Goal: Task Accomplishment & Management: Complete application form

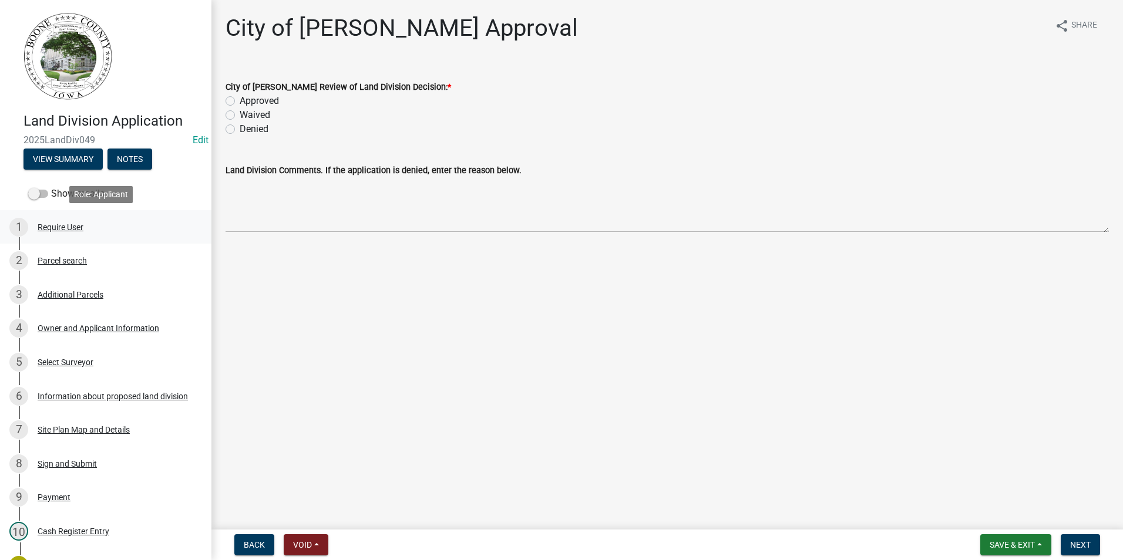
click at [59, 222] on div "1 Require User" at bounding box center [100, 227] width 183 height 19
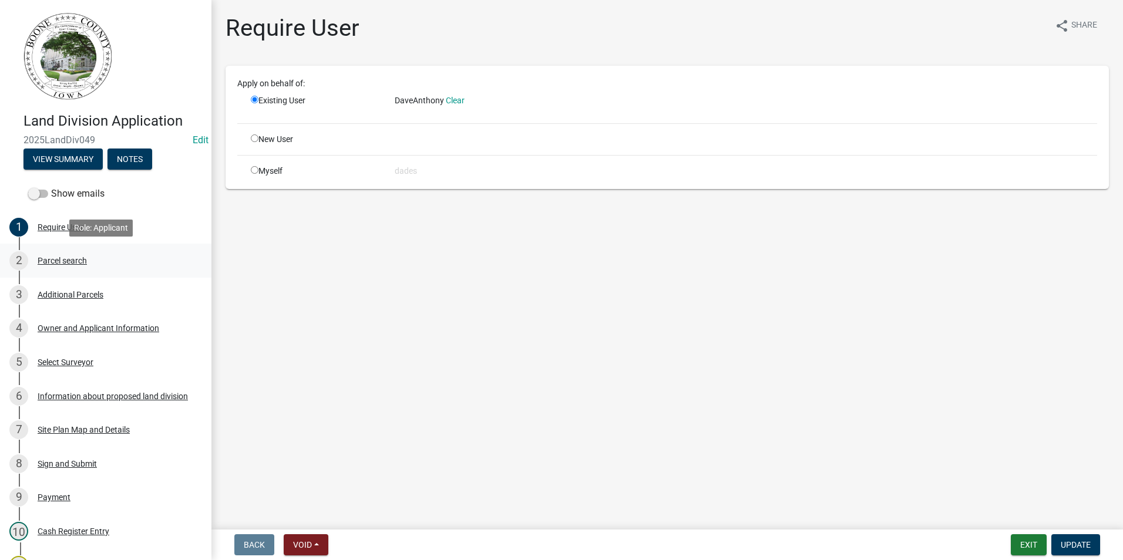
click at [73, 262] on div "Parcel search" at bounding box center [62, 261] width 49 height 8
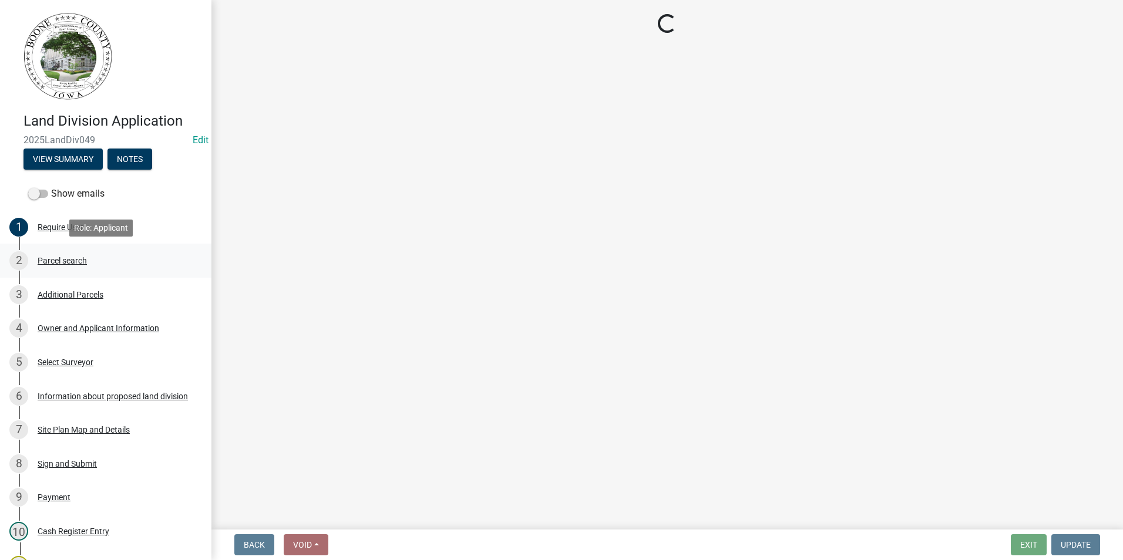
click at [73, 262] on div "Parcel search" at bounding box center [62, 261] width 49 height 8
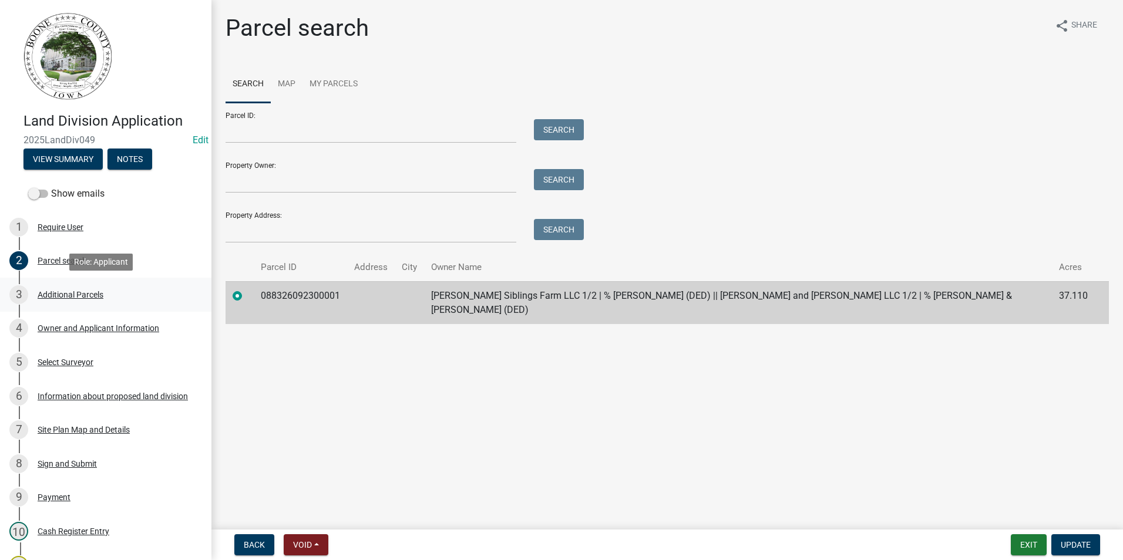
click at [75, 293] on div "Additional Parcels" at bounding box center [71, 295] width 66 height 8
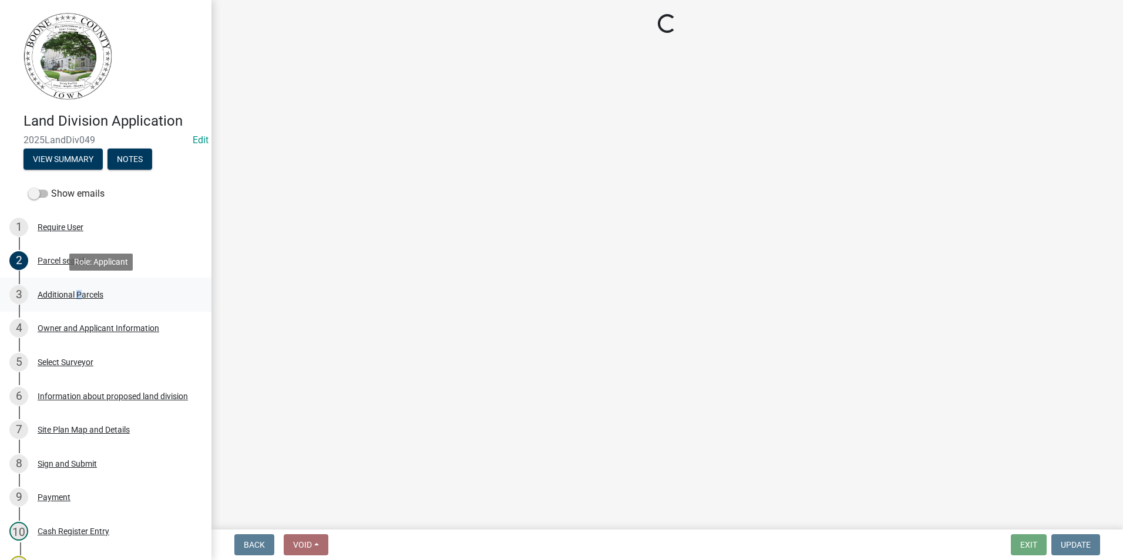
click at [75, 293] on div "Additional Parcels" at bounding box center [71, 295] width 66 height 8
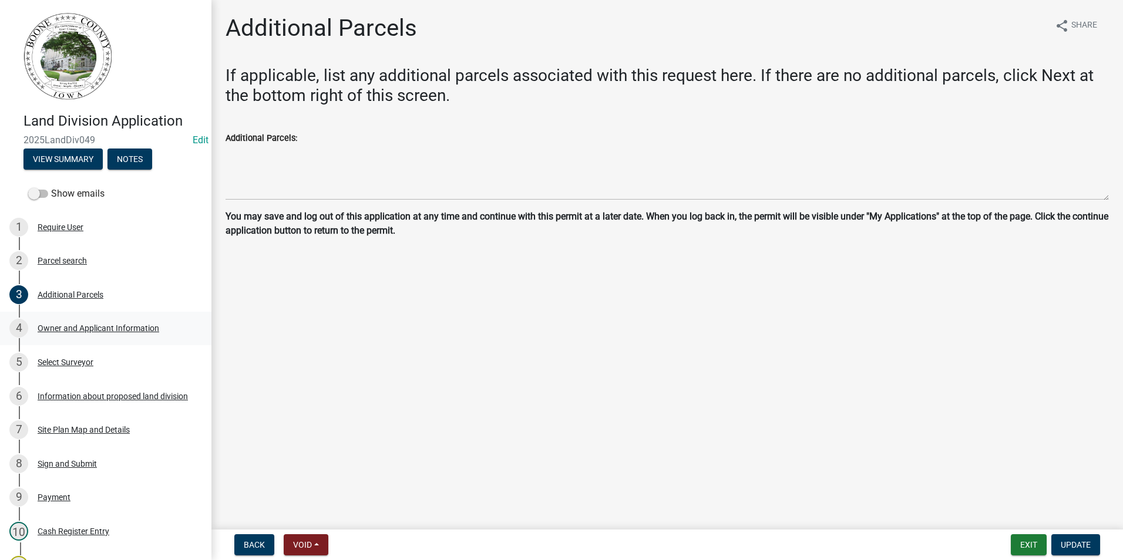
click at [95, 324] on div "Owner and Applicant Information" at bounding box center [99, 328] width 122 height 8
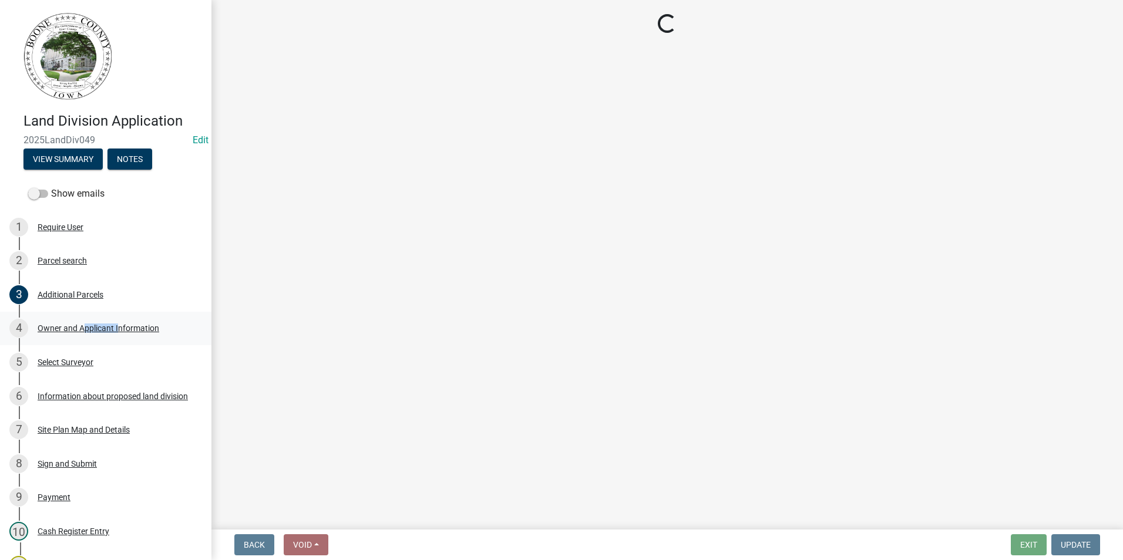
click at [95, 324] on div "Owner and Applicant Information" at bounding box center [99, 328] width 122 height 8
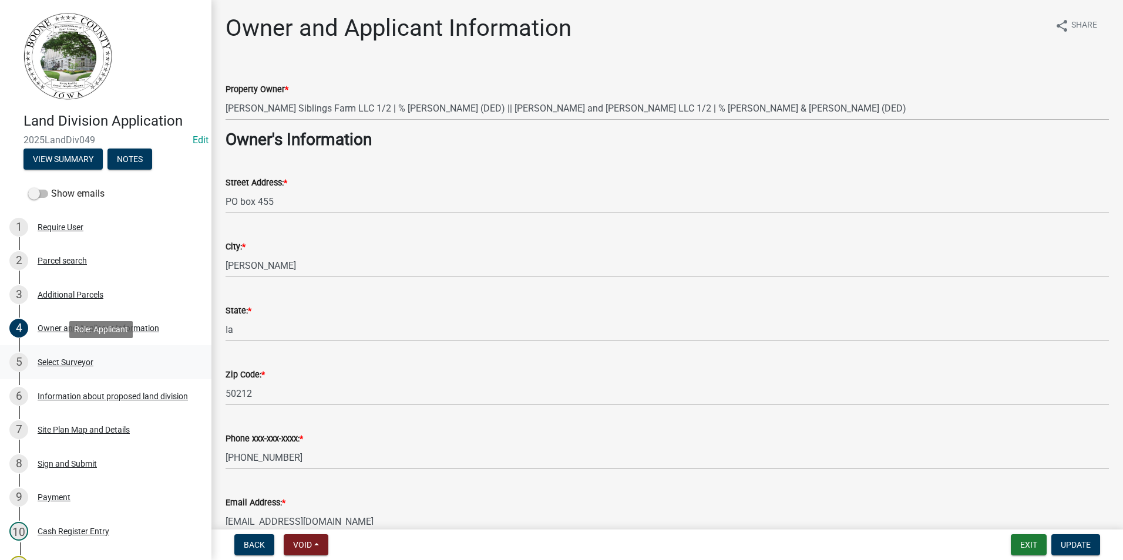
click at [64, 364] on div "Select Surveyor" at bounding box center [66, 362] width 56 height 8
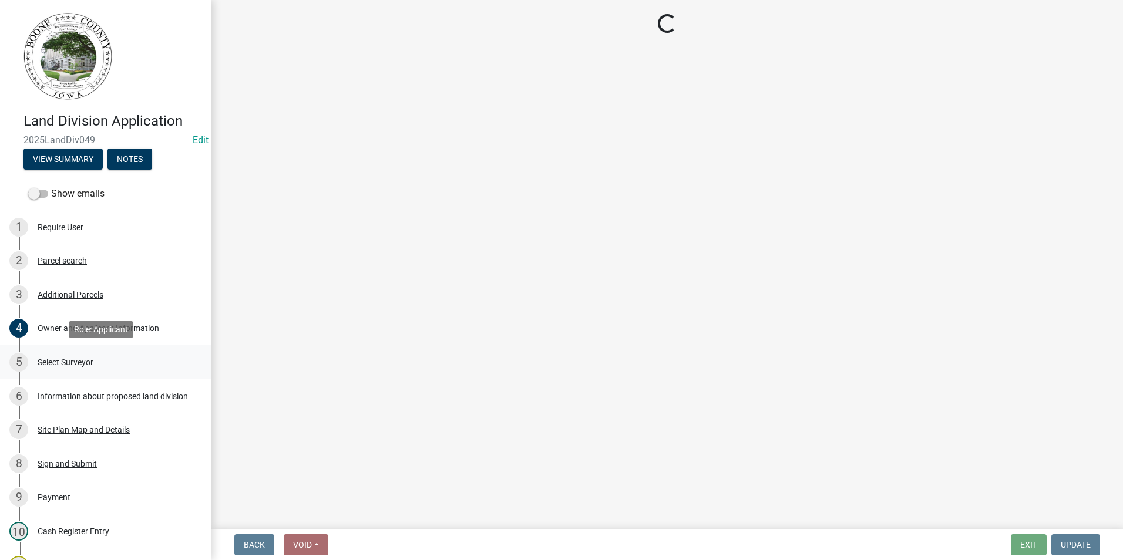
click at [64, 364] on div "Select Surveyor" at bounding box center [66, 362] width 56 height 8
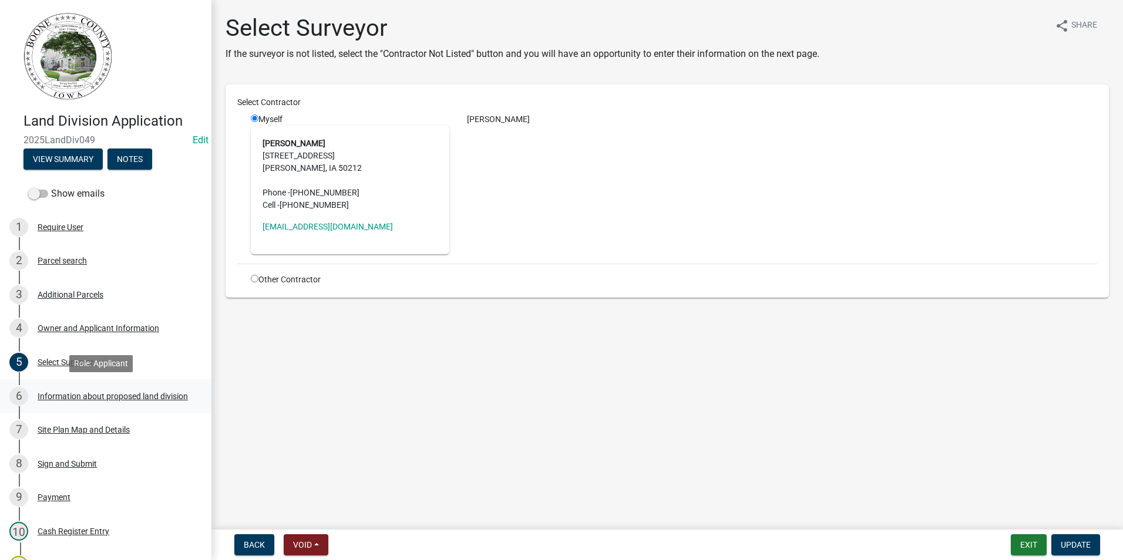
click at [102, 395] on div "Information about proposed land division" at bounding box center [113, 396] width 150 height 8
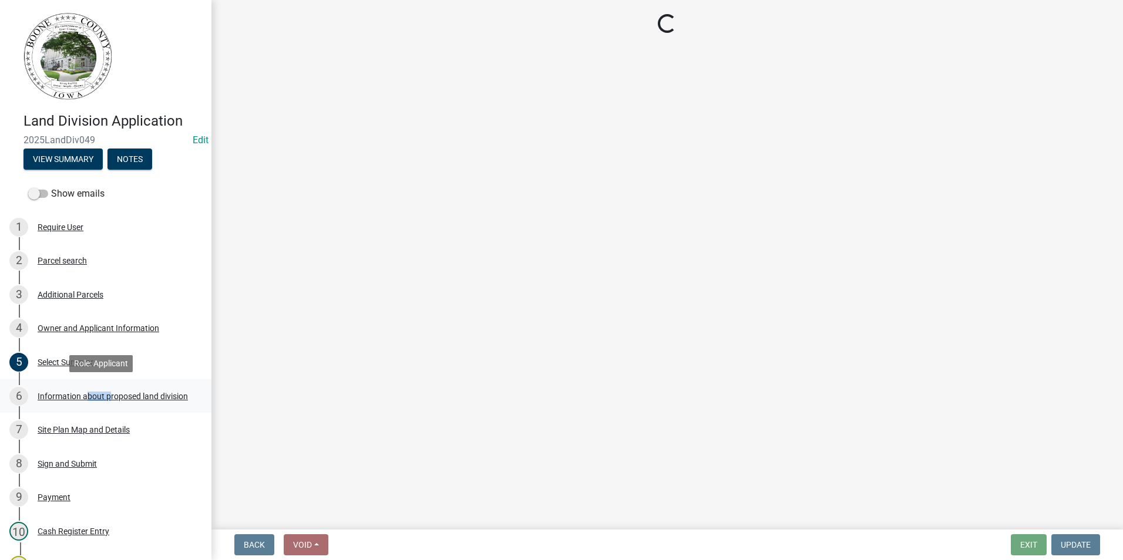
click at [102, 395] on div "Information about proposed land division" at bounding box center [113, 396] width 150 height 8
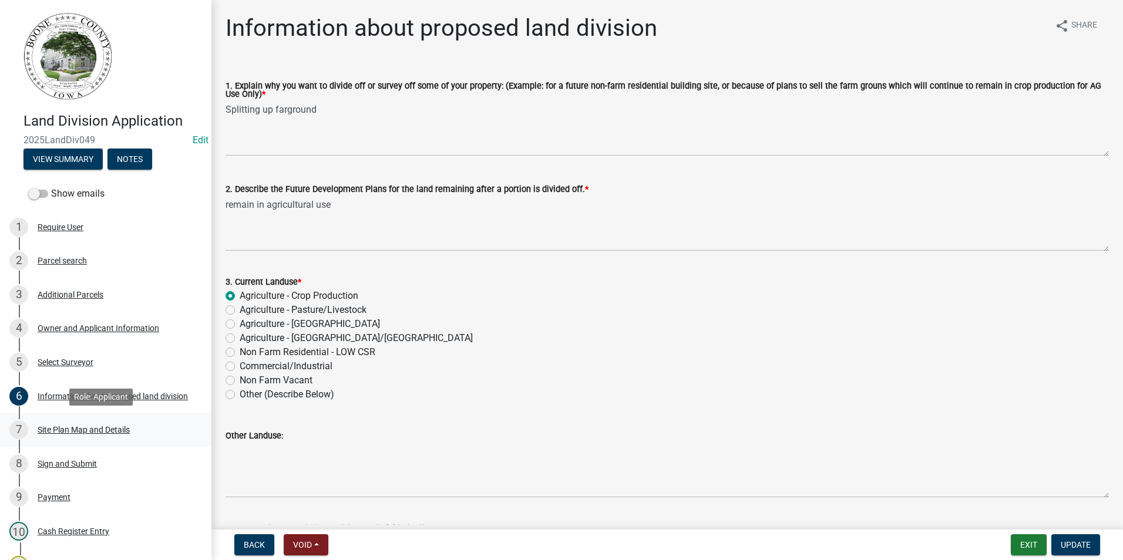
click at [99, 438] on div "7 Site Plan Map and Details" at bounding box center [100, 430] width 183 height 19
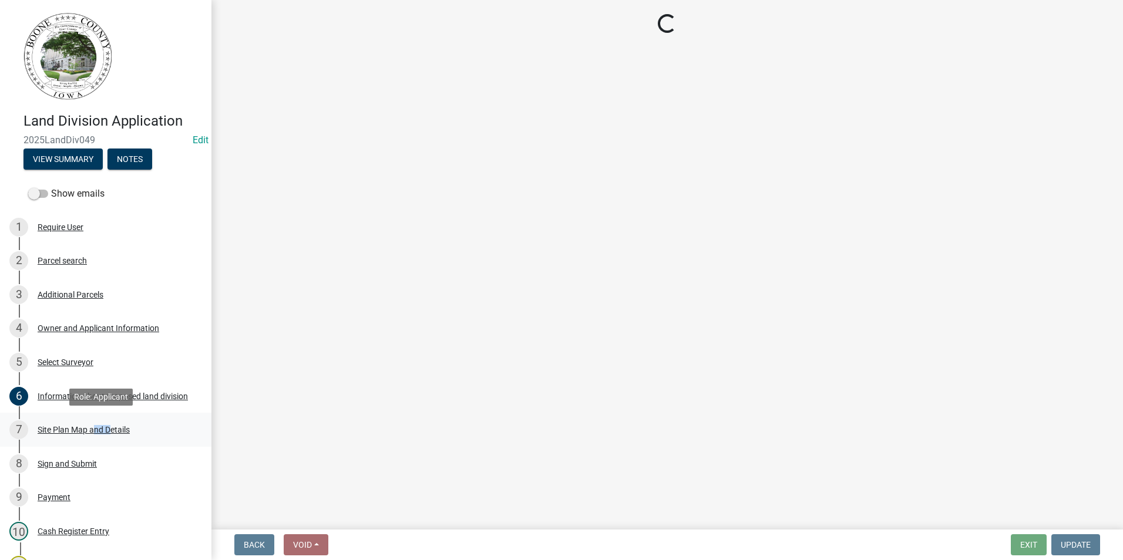
click at [99, 438] on div "7 Site Plan Map and Details" at bounding box center [100, 430] width 183 height 19
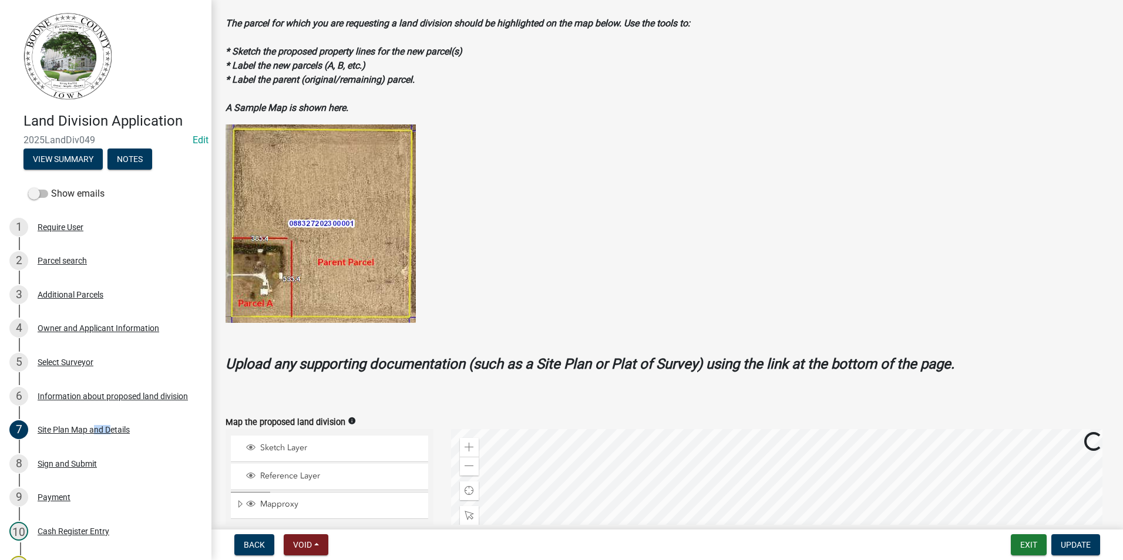
scroll to position [352, 0]
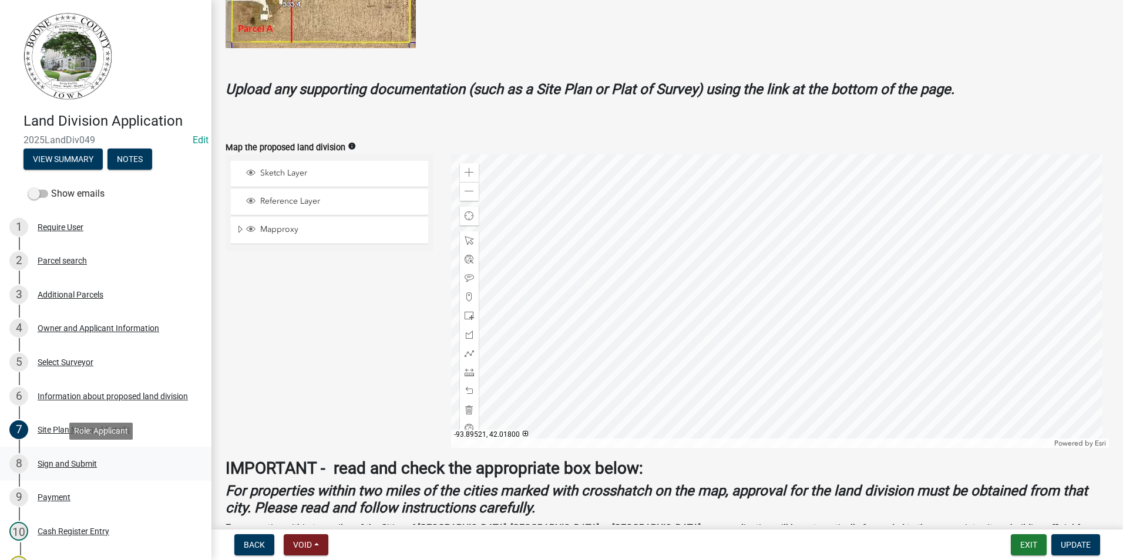
click at [61, 458] on div "8 Sign and Submit" at bounding box center [100, 464] width 183 height 19
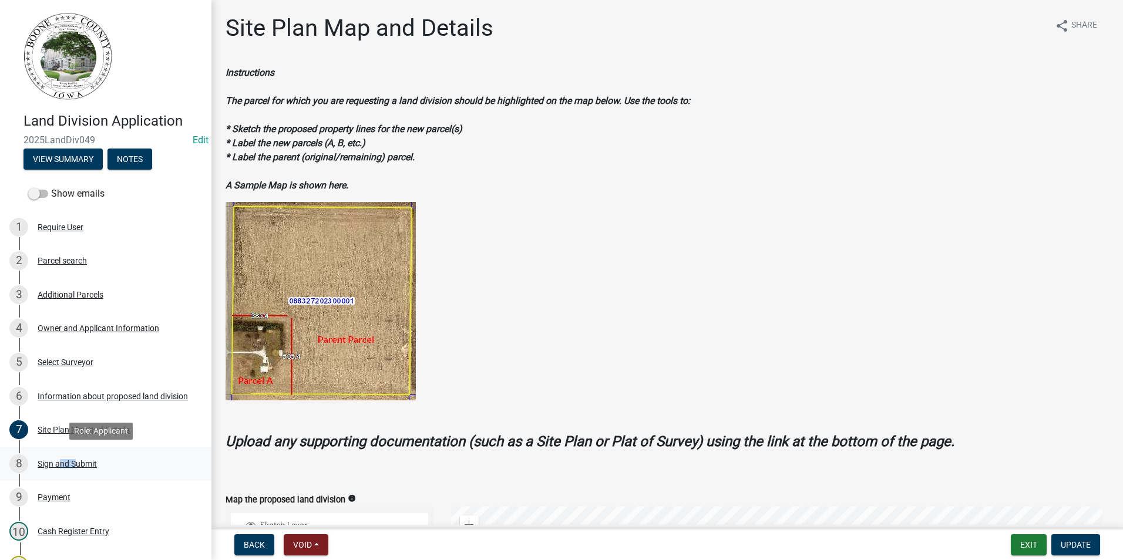
click at [61, 458] on div "8 Sign and Submit" at bounding box center [100, 464] width 183 height 19
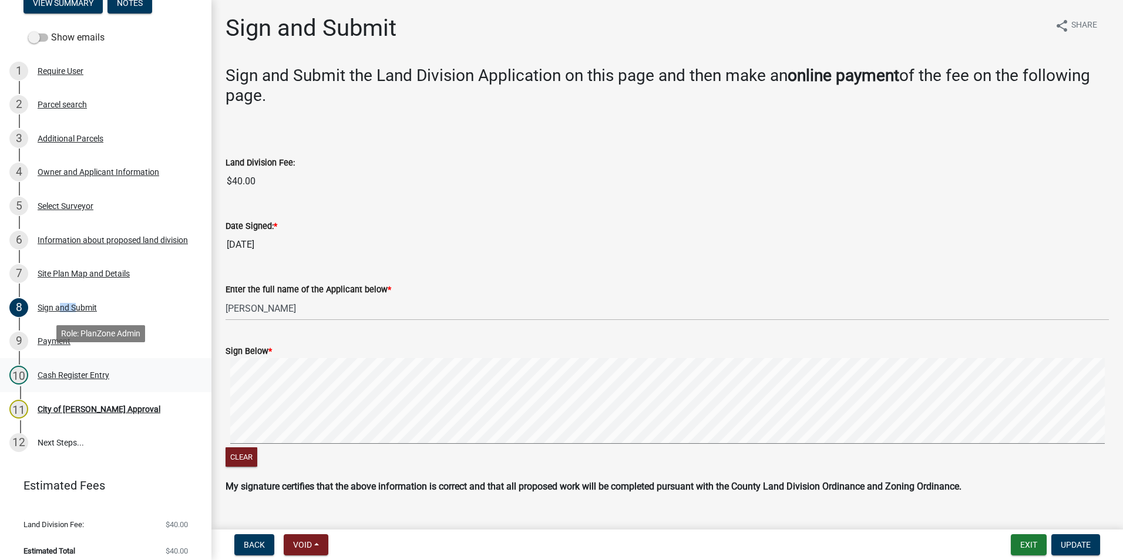
scroll to position [165, 0]
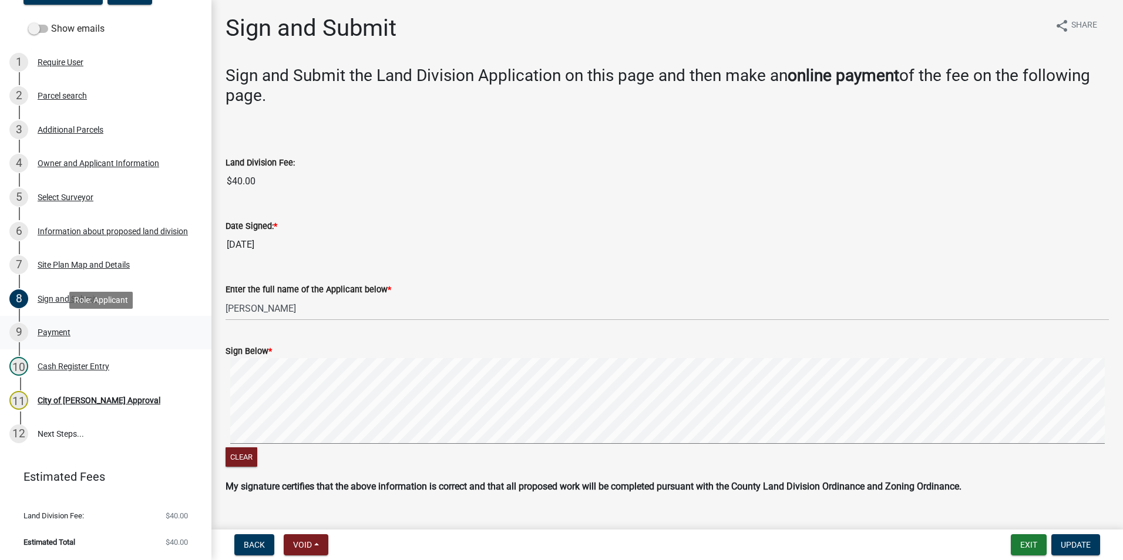
click at [48, 336] on div "Payment" at bounding box center [54, 332] width 33 height 8
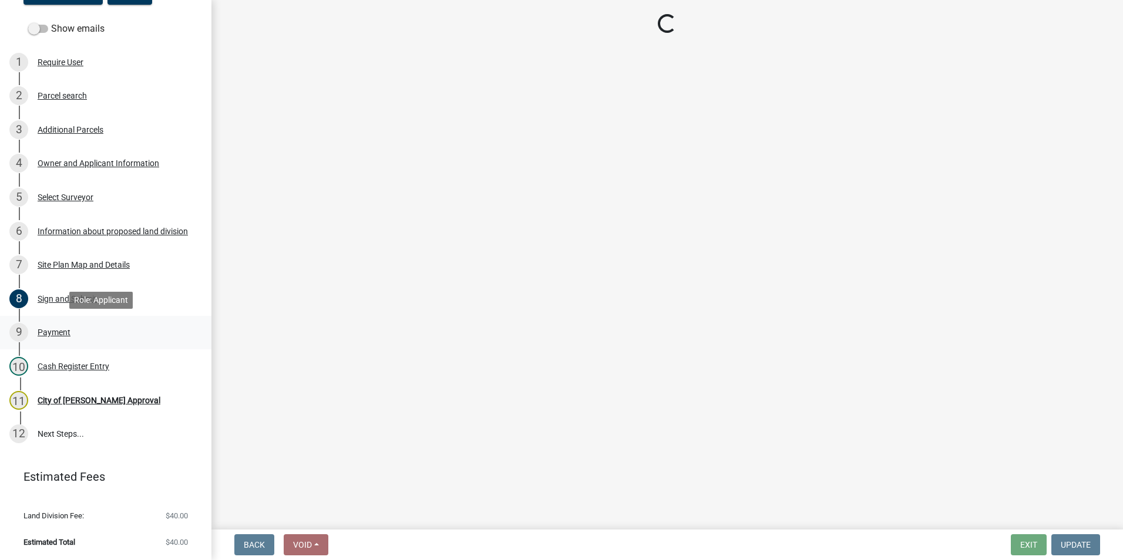
click at [48, 336] on div "Payment" at bounding box center [54, 332] width 33 height 8
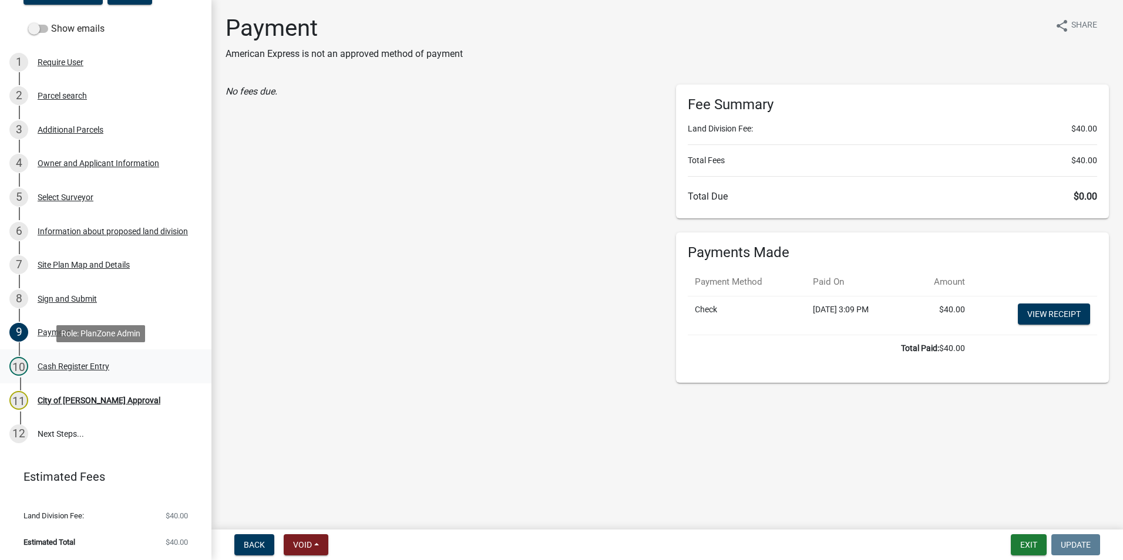
click at [55, 365] on div "Cash Register Entry" at bounding box center [74, 366] width 72 height 8
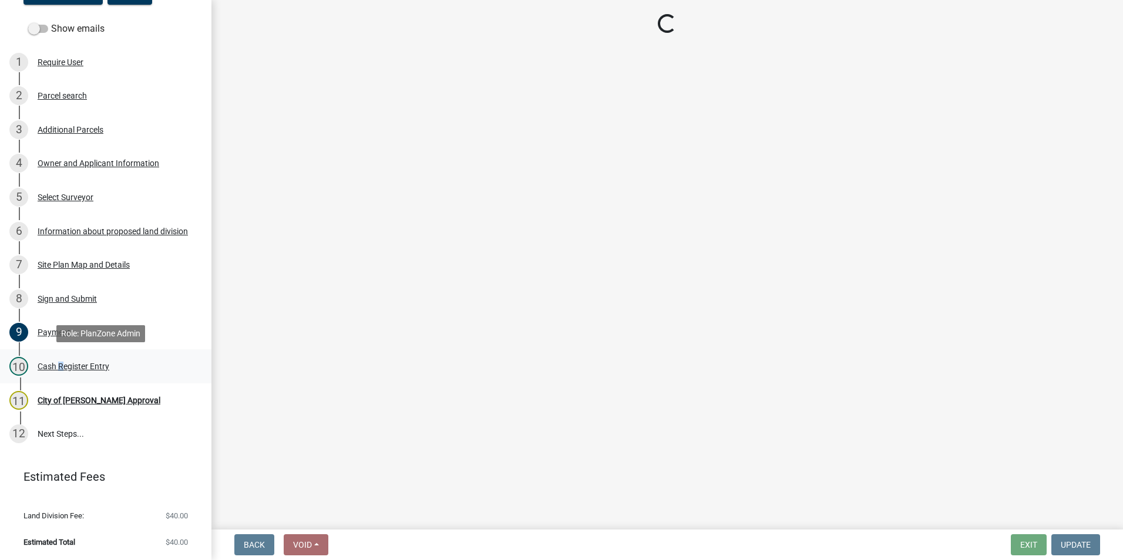
click at [55, 365] on div "Cash Register Entry" at bounding box center [74, 366] width 72 height 8
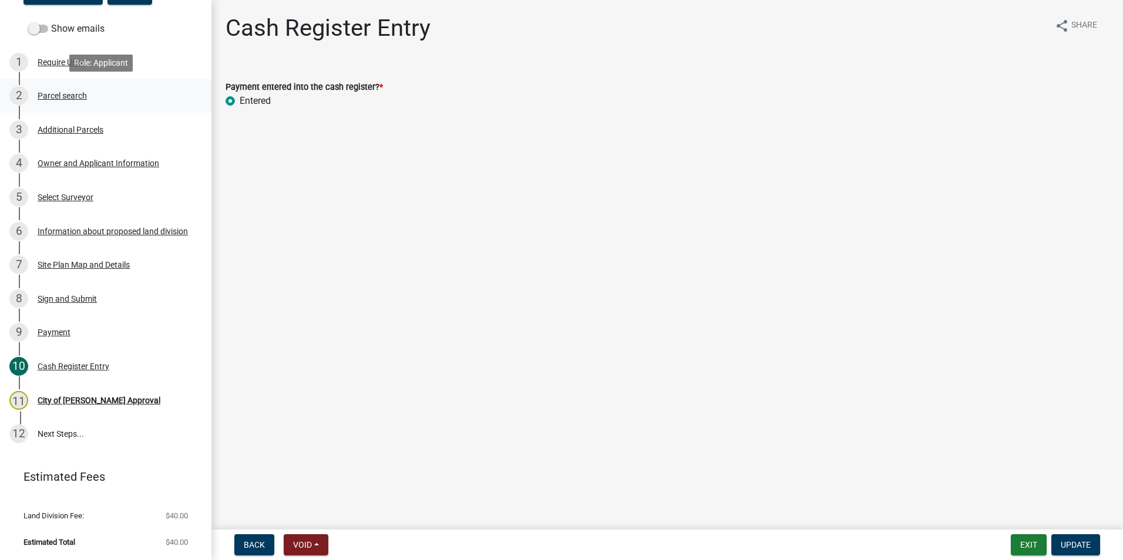
click at [64, 95] on div "Parcel search" at bounding box center [62, 96] width 49 height 8
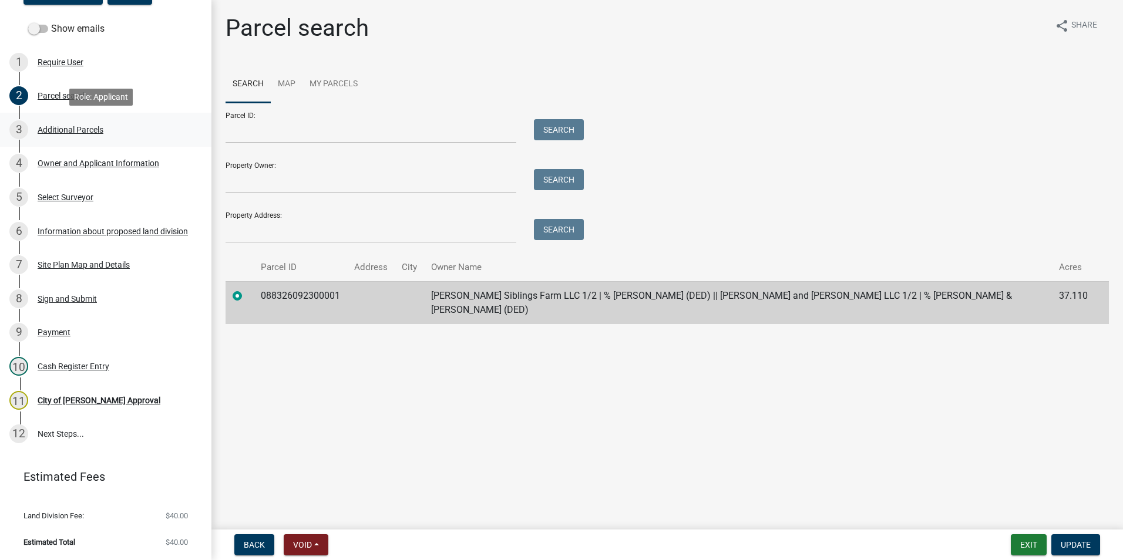
click at [62, 130] on div "Additional Parcels" at bounding box center [71, 130] width 66 height 8
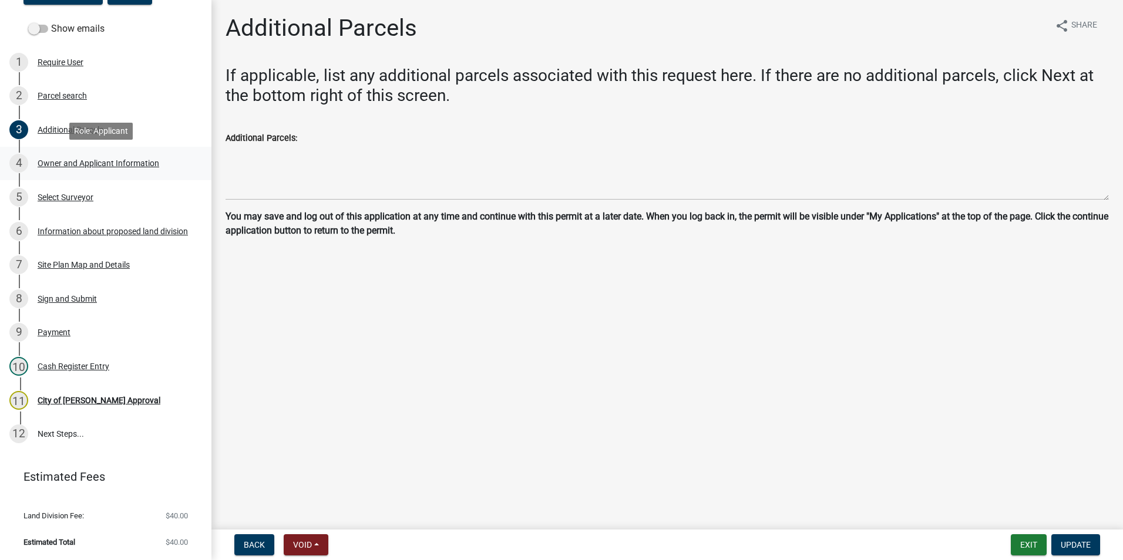
click at [72, 160] on div "Owner and Applicant Information" at bounding box center [99, 163] width 122 height 8
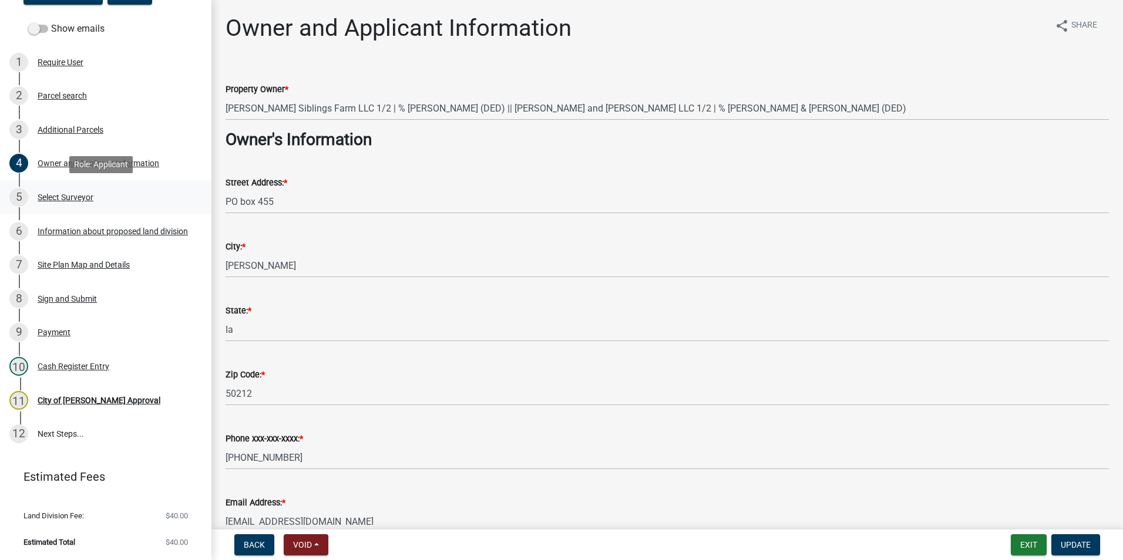
click at [75, 196] on div "Select Surveyor" at bounding box center [66, 197] width 56 height 8
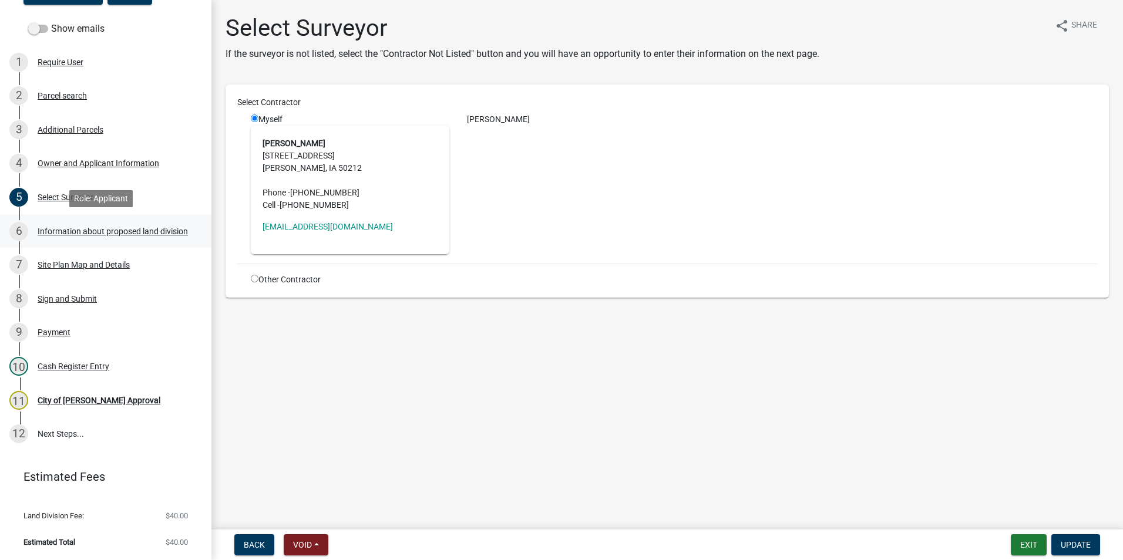
click at [70, 227] on div "Information about proposed land division" at bounding box center [113, 231] width 150 height 8
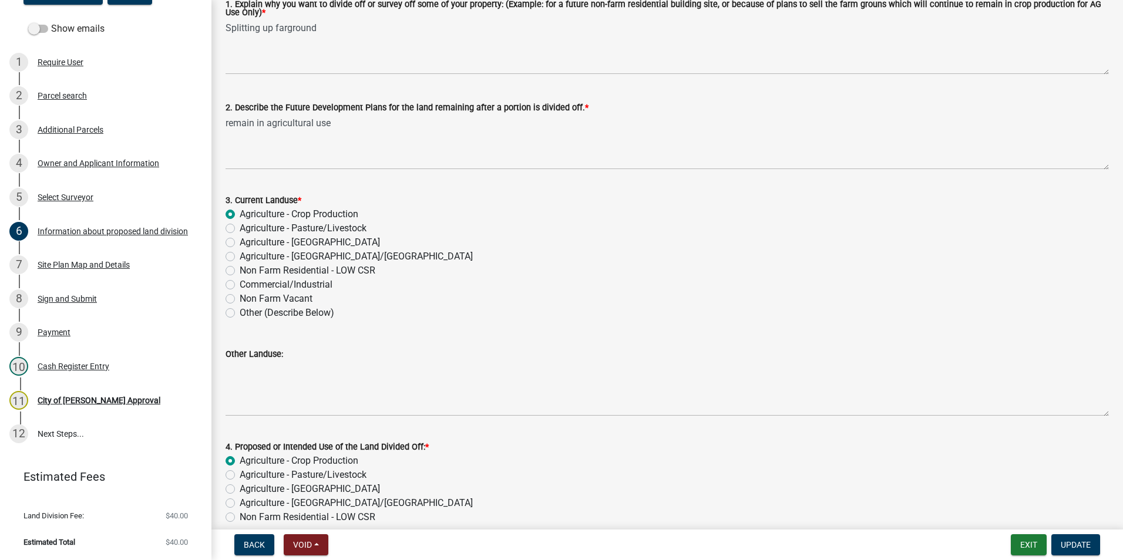
scroll to position [0, 0]
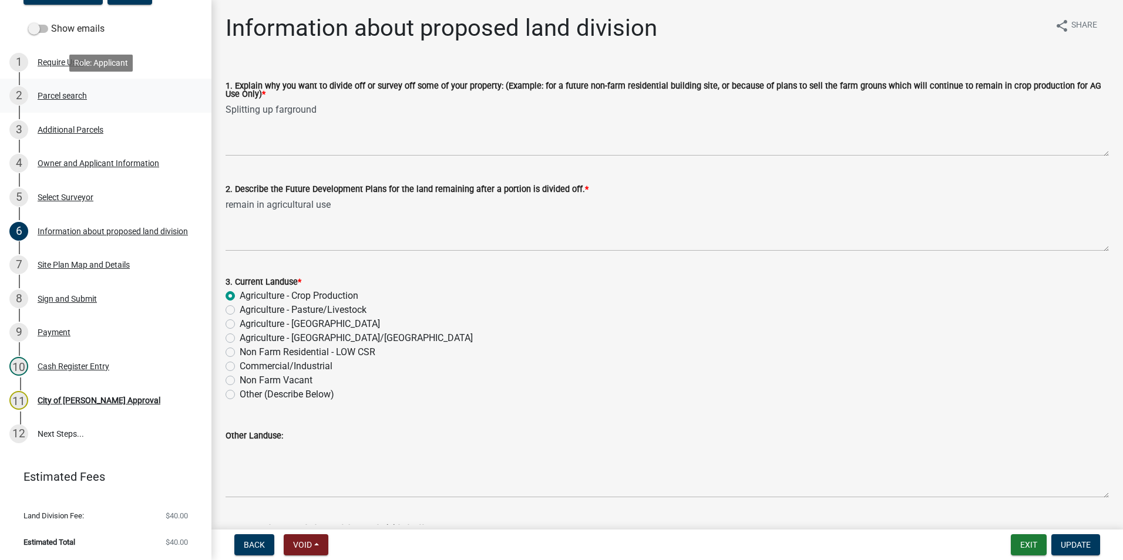
click at [80, 96] on div "Parcel search" at bounding box center [62, 96] width 49 height 8
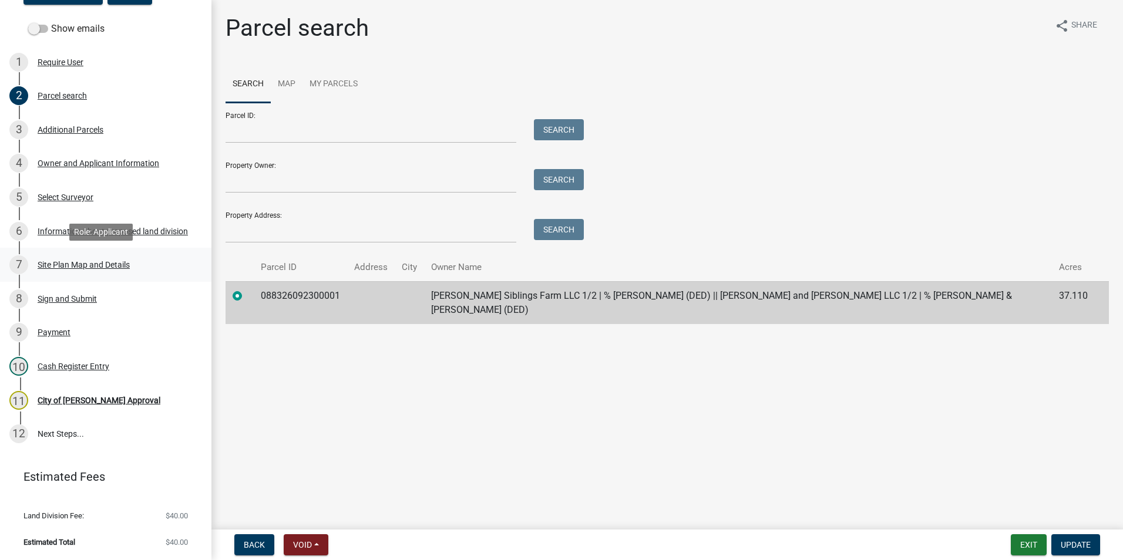
click at [68, 267] on div "Site Plan Map and Details" at bounding box center [84, 265] width 92 height 8
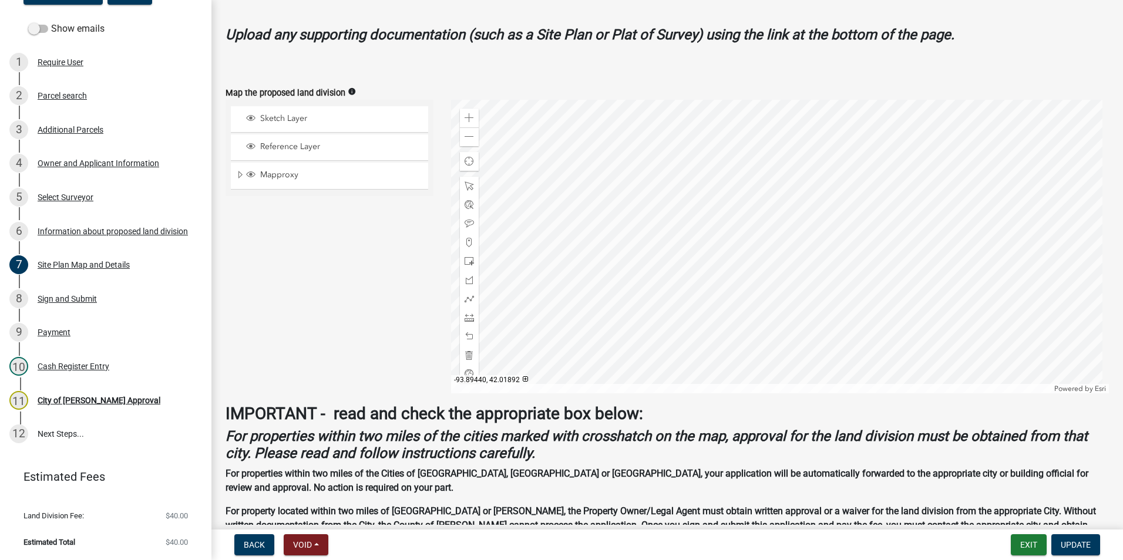
scroll to position [411, 0]
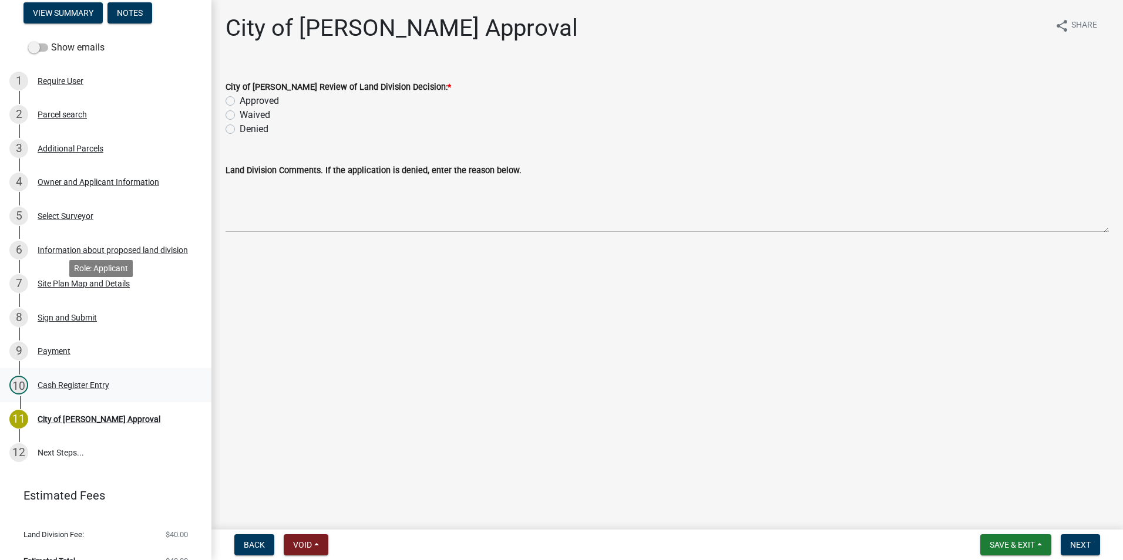
scroll to position [165, 0]
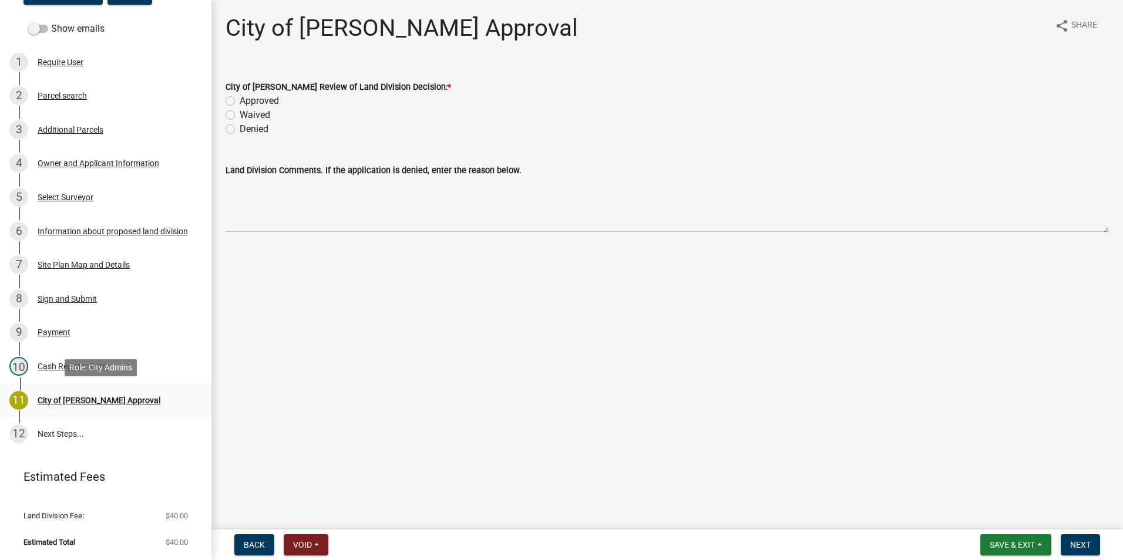
click at [84, 401] on div "City of [PERSON_NAME] Approval" at bounding box center [99, 400] width 123 height 8
click at [240, 101] on label "Approved" at bounding box center [259, 101] width 39 height 14
click at [240, 101] on input "Approved" at bounding box center [244, 98] width 8 height 8
radio input "true"
click at [1034, 546] on span "Save & Exit" at bounding box center [1012, 544] width 45 height 9
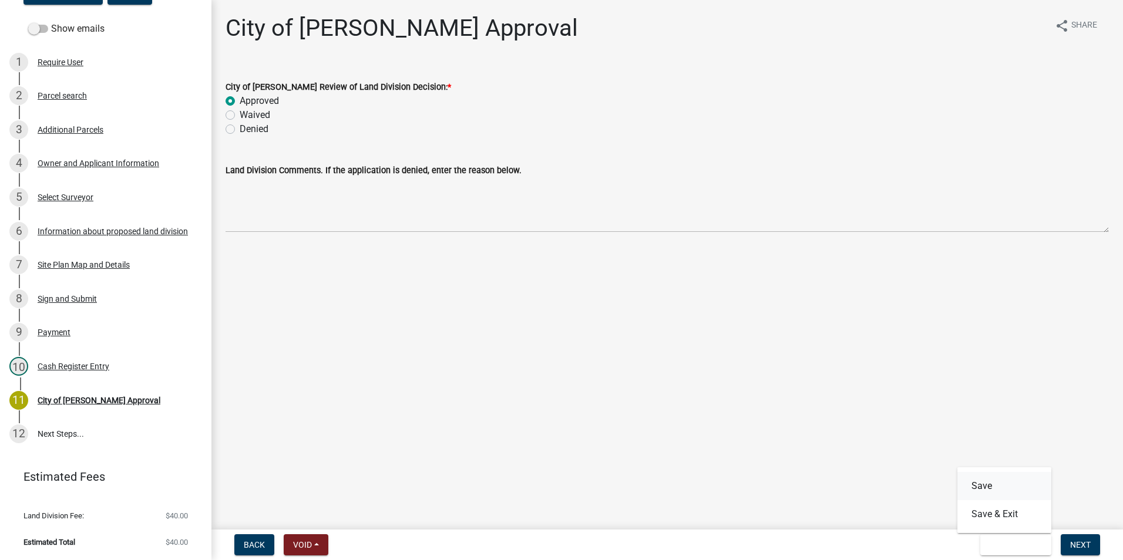
click at [1008, 483] on button "Save" at bounding box center [1004, 486] width 94 height 28
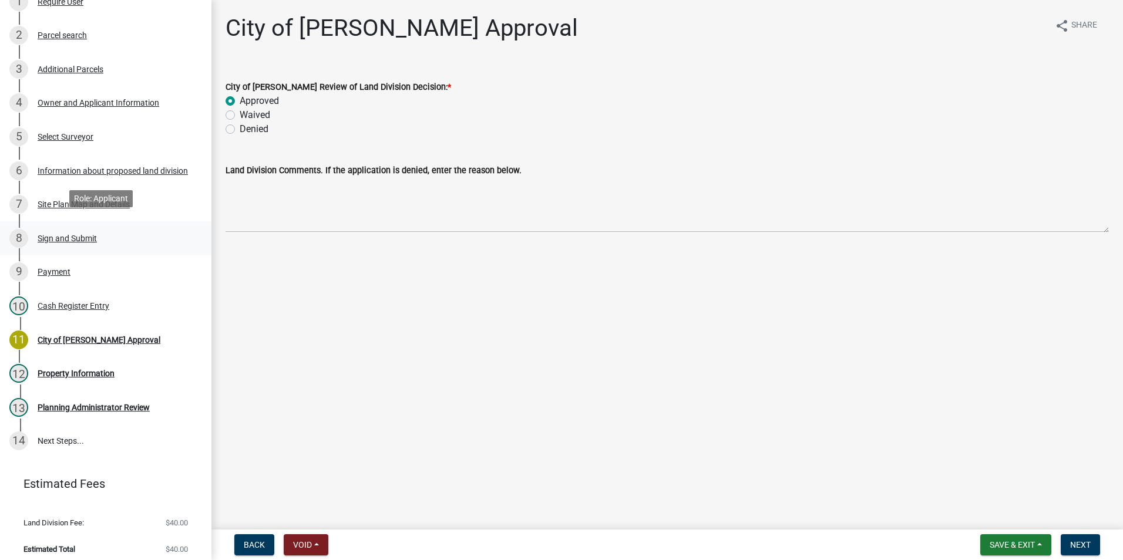
scroll to position [233, 0]
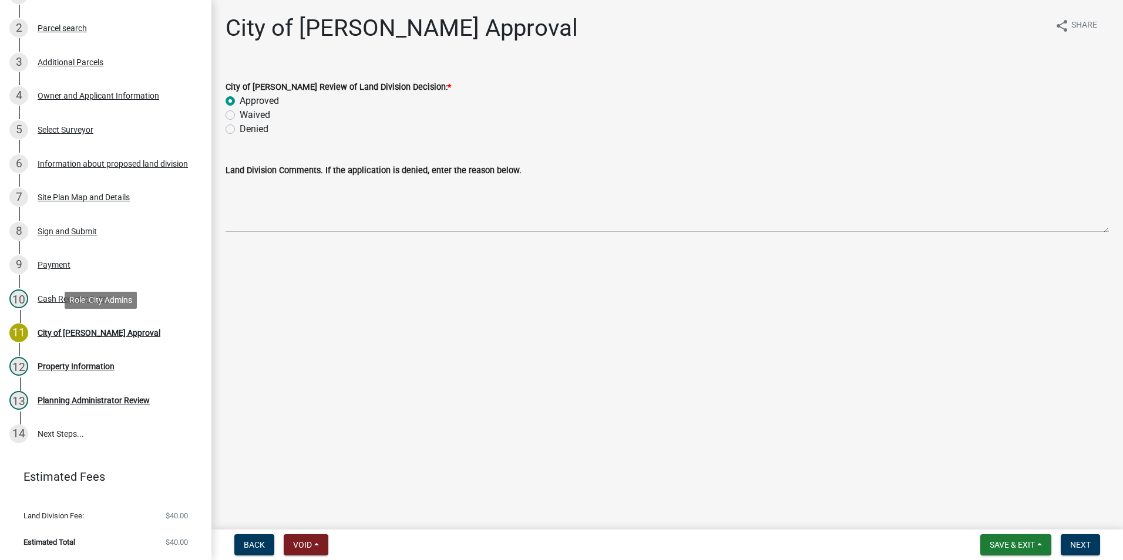
click at [70, 334] on div "City of [PERSON_NAME] Approval" at bounding box center [99, 333] width 123 height 8
click at [77, 332] on div "City of [PERSON_NAME] Approval" at bounding box center [99, 333] width 123 height 8
click at [1083, 547] on span "Next" at bounding box center [1080, 544] width 21 height 9
